Goal: Find contact information: Find contact information

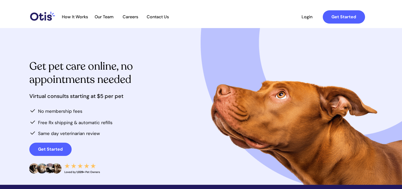
click at [301, 16] on span "Login" at bounding box center [307, 16] width 24 height 5
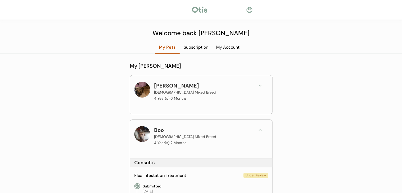
click at [249, 10] on div at bounding box center [249, 10] width 7 height 7
click at [202, 9] on div at bounding box center [199, 10] width 17 height 8
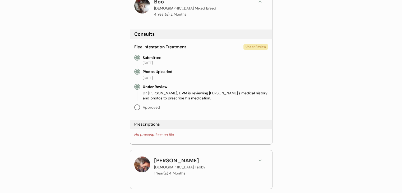
scroll to position [129, 0]
drag, startPoint x: 142, startPoint y: 92, endPoint x: 176, endPoint y: 91, distance: 33.3
click at [176, 91] on div "Dr. Kit Warren, DVM is reviewing Boo's medical history and photos to prescribe …" at bounding box center [205, 95] width 125 height 10
click at [167, 91] on div "Dr. Kit Warren, DVM is reviewing Boo's medical history and photos to prescribe …" at bounding box center [205, 95] width 125 height 10
click at [168, 92] on div "Dr. Kit Warren, DVM is reviewing Boo's medical history and photos to prescribe …" at bounding box center [205, 95] width 125 height 10
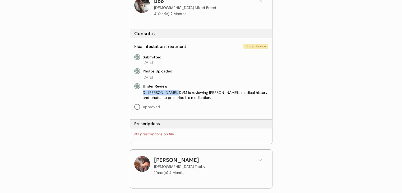
drag, startPoint x: 175, startPoint y: 92, endPoint x: 143, endPoint y: 92, distance: 32.0
click at [143, 92] on div "Dr. Kit Warren, DVM is reviewing Boo's medical history and photos to prescribe …" at bounding box center [205, 95] width 125 height 10
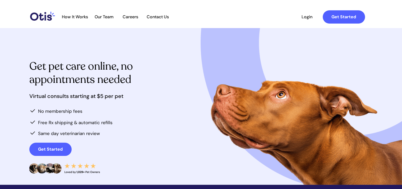
click at [158, 15] on span "Contact Us" at bounding box center [158, 16] width 28 height 5
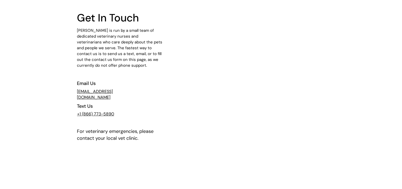
scroll to position [43, 0]
